Goal: Entertainment & Leisure: Consume media (video, audio)

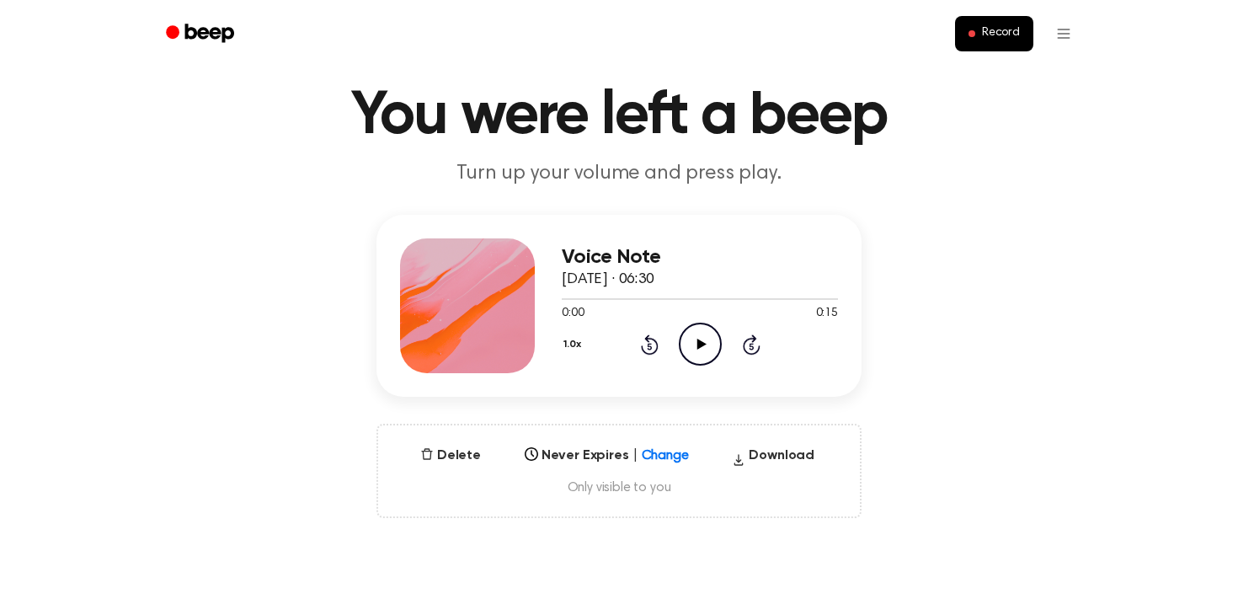
scroll to position [50, 0]
click at [698, 352] on icon "Play Audio" at bounding box center [700, 343] width 43 height 43
click at [700, 348] on icon "Pause Audio" at bounding box center [700, 343] width 43 height 43
